Goal: Task Accomplishment & Management: Use online tool/utility

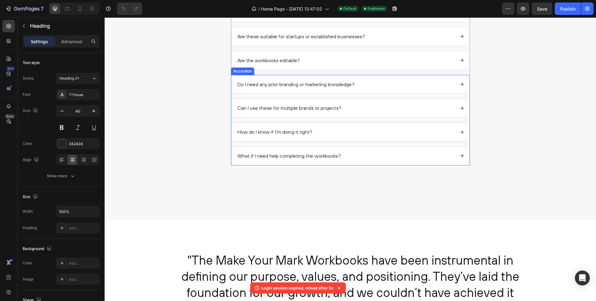
scroll to position [652, 0]
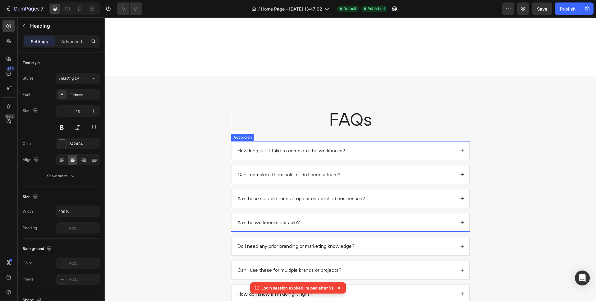
click at [237, 143] on div "How long will it take to complete the workbooks?" at bounding box center [351, 150] width 238 height 18
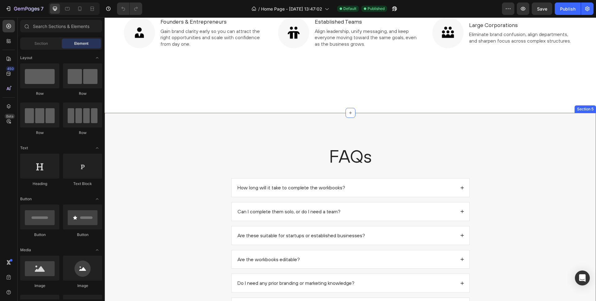
scroll to position [729, 0]
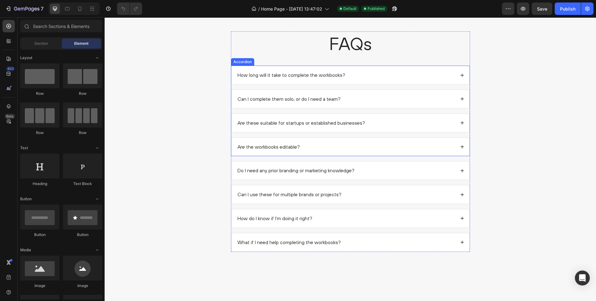
click at [234, 70] on div "How long will it take to complete the workbooks?" at bounding box center [351, 75] width 238 height 18
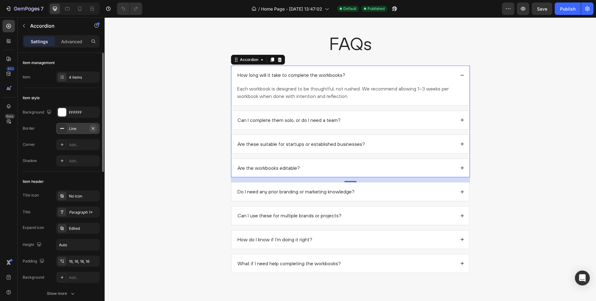
click at [95, 127] on icon "button" at bounding box center [93, 128] width 5 height 5
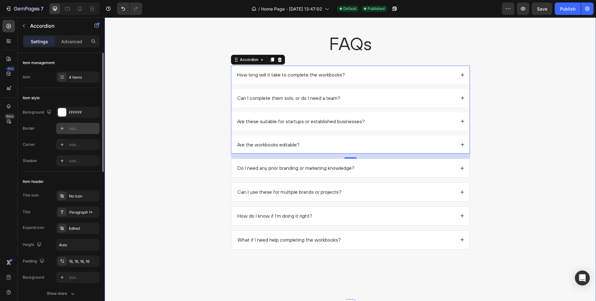
click at [182, 162] on div "FAQs Heading How long will it take to complete the workbooks? Can I complete th…" at bounding box center [350, 142] width 479 height 222
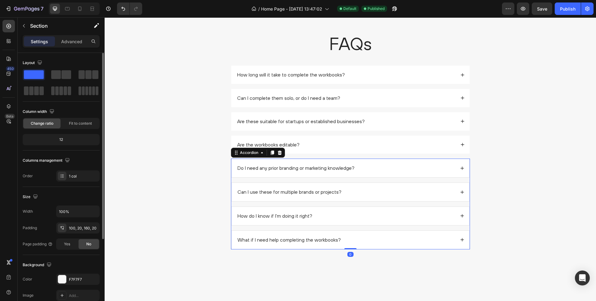
click at [245, 162] on div "Do I need any prior branding or marketing knowledge?" at bounding box center [351, 168] width 238 height 18
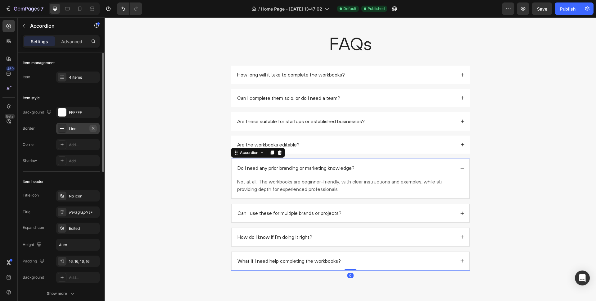
click at [93, 127] on icon "button" at bounding box center [93, 128] width 5 height 5
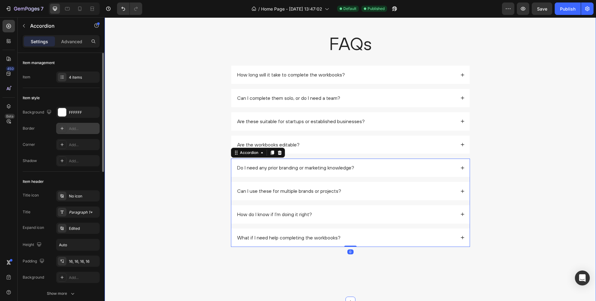
click at [165, 127] on div "FAQs Heading How long will it take to complete the workbooks? Can I complete th…" at bounding box center [350, 141] width 479 height 220
click at [268, 166] on p "Do I need any prior branding or marketing knowledge?" at bounding box center [295, 167] width 117 height 7
click at [373, 166] on div "Do I need any prior branding or marketing knowledge?" at bounding box center [345, 167] width 219 height 8
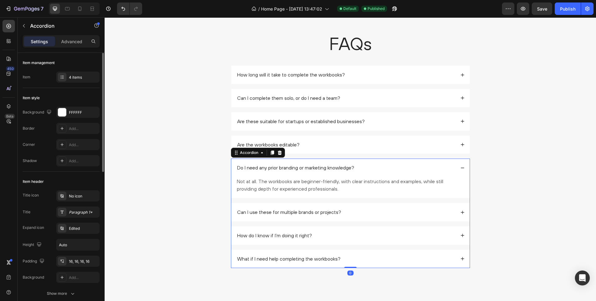
click at [394, 167] on div "Do I need any prior branding or marketing knowledge?" at bounding box center [345, 167] width 219 height 8
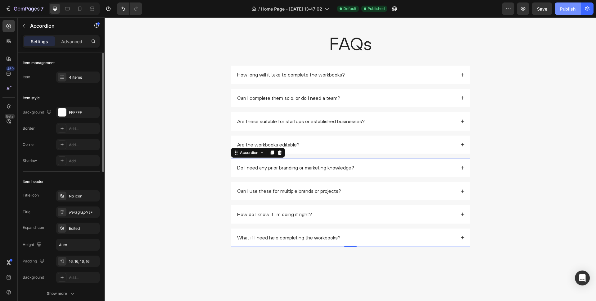
click at [561, 7] on div "Publish" at bounding box center [568, 9] width 16 height 7
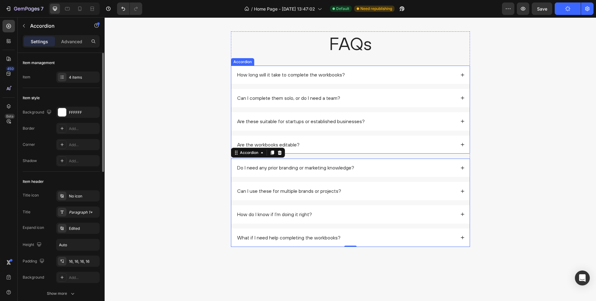
click at [462, 74] on icon at bounding box center [462, 74] width 3 height 3
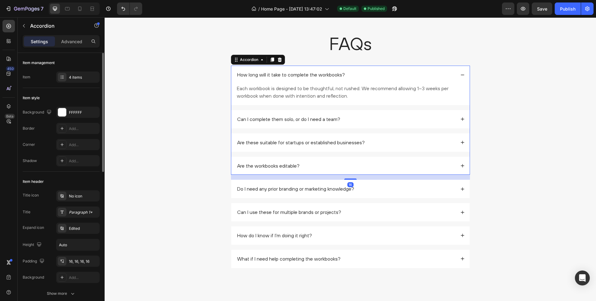
click at [463, 74] on icon at bounding box center [462, 75] width 4 height 4
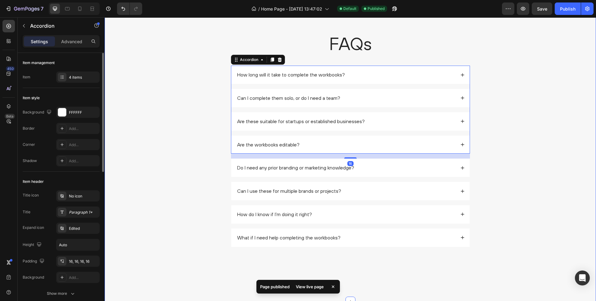
click at [498, 93] on div "FAQs Heading How long will it take to complete the workbooks? Each workbook is …" at bounding box center [350, 141] width 479 height 220
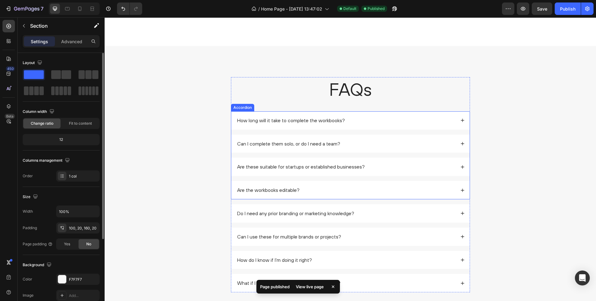
scroll to position [504, 0]
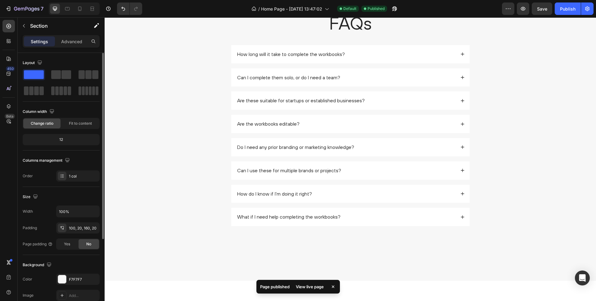
drag, startPoint x: 206, startPoint y: 86, endPoint x: 213, endPoint y: 85, distance: 7.2
click at [206, 86] on div "FAQs Heading How long will it take to complete the workbooks? Can I complete th…" at bounding box center [350, 121] width 479 height 220
click at [266, 36] on div "FAQs Heading How long will it take to complete the workbooks? Can I complete th…" at bounding box center [350, 118] width 239 height 215
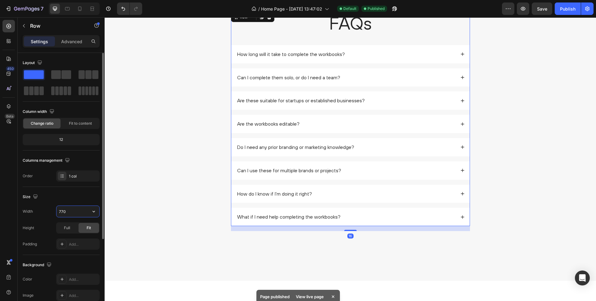
drag, startPoint x: 73, startPoint y: 209, endPoint x: 52, endPoint y: 209, distance: 21.1
click at [52, 209] on div "Width 770" at bounding box center [61, 211] width 77 height 12
type input "0"
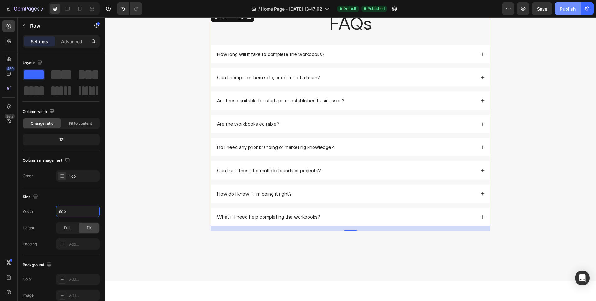
type input "900"
click at [561, 9] on div "Publish" at bounding box center [568, 9] width 16 height 7
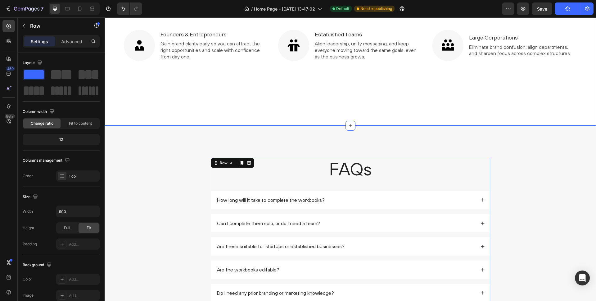
scroll to position [354, 0]
